Goal: Information Seeking & Learning: Learn about a topic

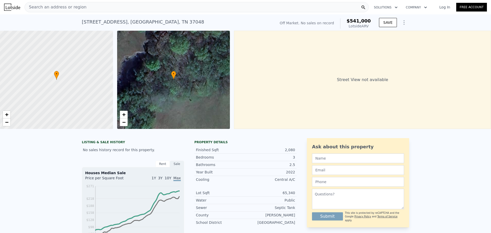
click at [152, 7] on div "Search an address or region" at bounding box center [197, 7] width 345 height 10
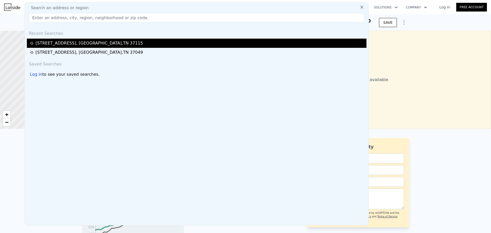
click at [98, 44] on div "[STREET_ADDRESS]" at bounding box center [90, 43] width 108 height 6
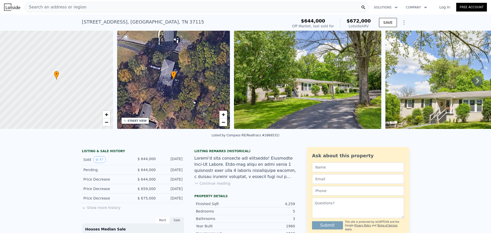
click at [97, 210] on button "Show more history" at bounding box center [101, 206] width 39 height 7
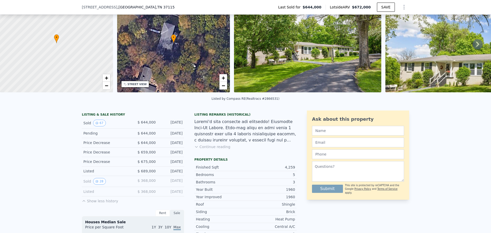
scroll to position [49, 0]
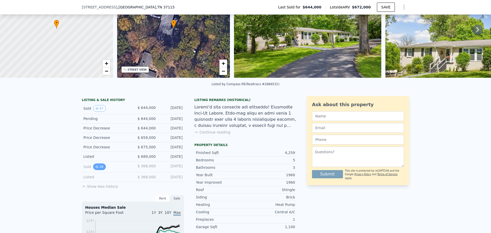
click at [96, 168] on icon "View historical data" at bounding box center [97, 167] width 2 height 2
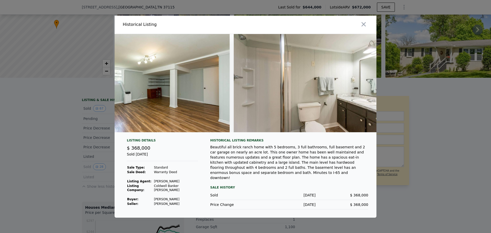
scroll to position [0, 3921]
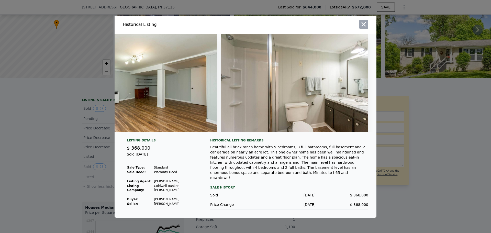
click at [363, 24] on icon "button" at bounding box center [363, 24] width 7 height 7
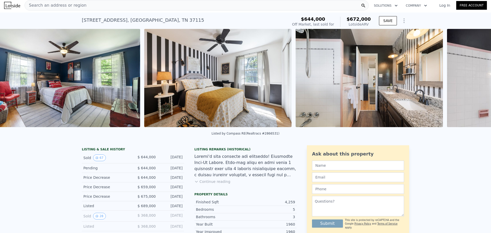
scroll to position [0, 6057]
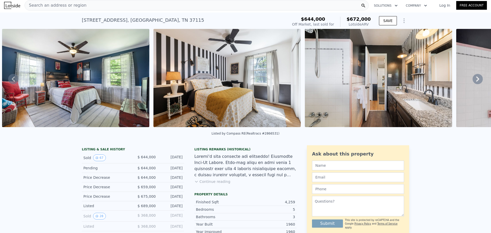
click at [386, 114] on img at bounding box center [378, 78] width 147 height 98
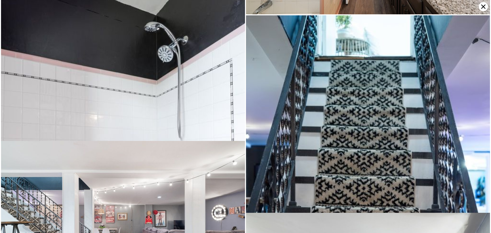
scroll to position [3510, 0]
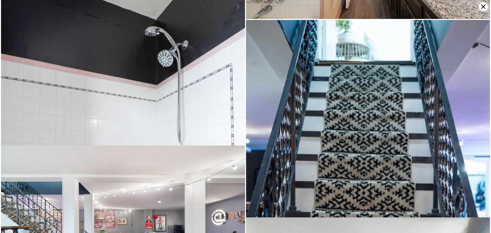
click at [481, 6] on icon at bounding box center [483, 6] width 9 height 9
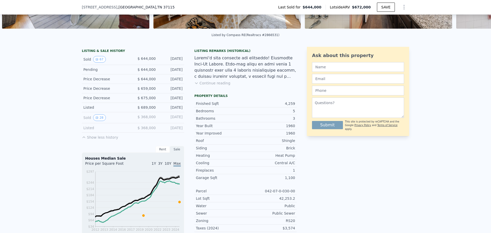
scroll to position [51, 0]
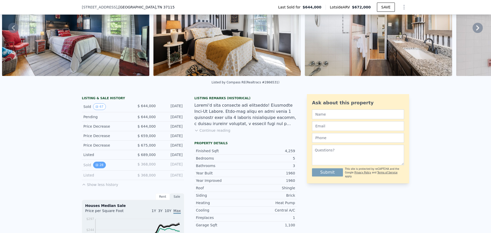
click at [96, 168] on button "28" at bounding box center [99, 165] width 13 height 7
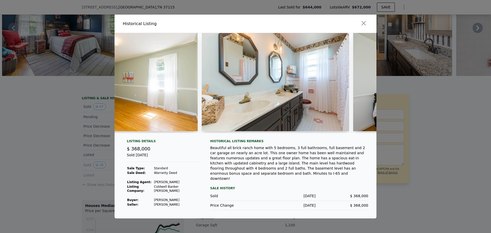
scroll to position [0, 2733]
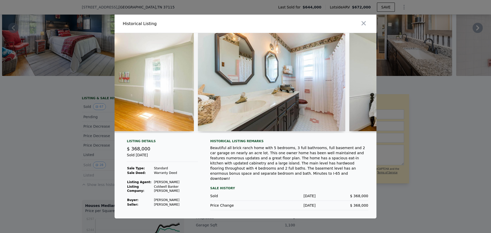
click at [318, 110] on img at bounding box center [271, 82] width 147 height 98
click at [322, 133] on div at bounding box center [246, 83] width 262 height 100
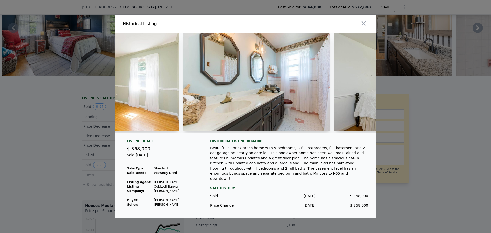
scroll to position [0, 2767]
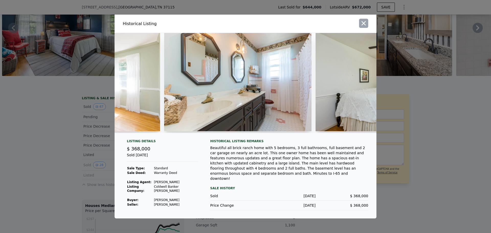
click at [366, 27] on icon "button" at bounding box center [363, 23] width 7 height 7
